Goal: Go to known website: Access a specific website the user already knows

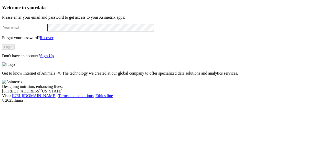
click at [47, 30] on input "email" at bounding box center [24, 27] width 45 height 5
type input "[PERSON_NAME][EMAIL_ADDRESS][PERSON_NAME][DOMAIN_NAME]"
click input "submit" at bounding box center [0, 0] width 0 height 0
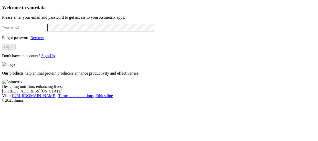
click at [47, 29] on input "email" at bounding box center [24, 27] width 45 height 5
type input "[PERSON_NAME][EMAIL_ADDRESS][PERSON_NAME][DOMAIN_NAME]"
click input "submit" at bounding box center [0, 0] width 0 height 0
